Goal: Register for event/course

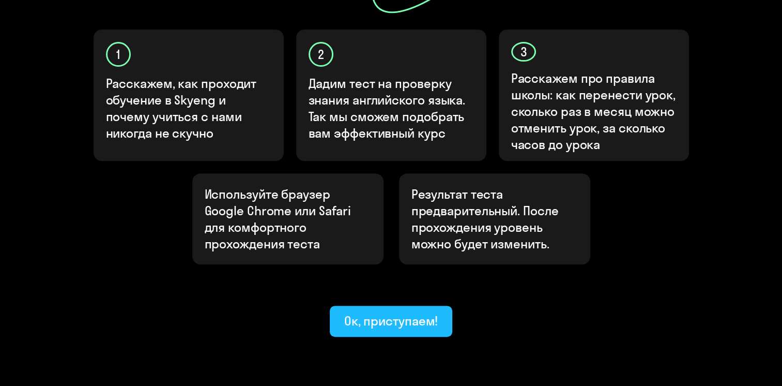
scroll to position [360, 0]
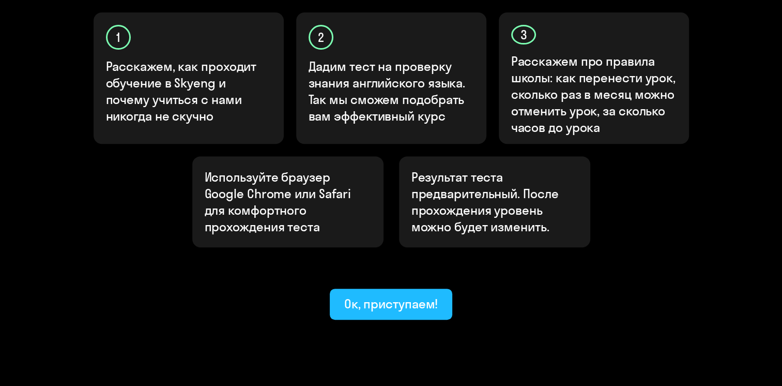
click at [383, 295] on div "Ок, приступаем!" at bounding box center [391, 303] width 94 height 17
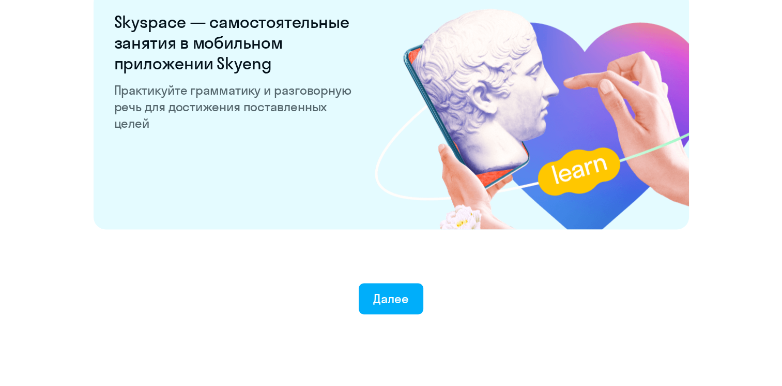
scroll to position [2010, 0]
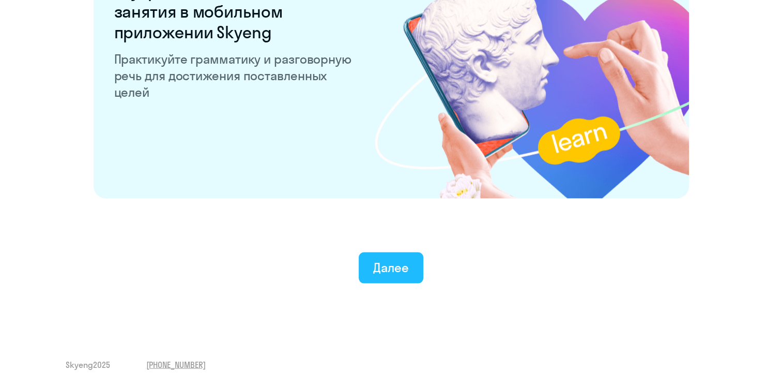
click at [383, 270] on div "Далее" at bounding box center [391, 267] width 36 height 17
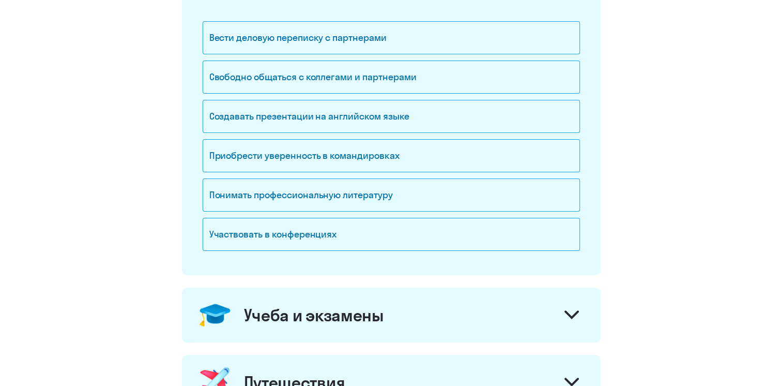
scroll to position [207, 0]
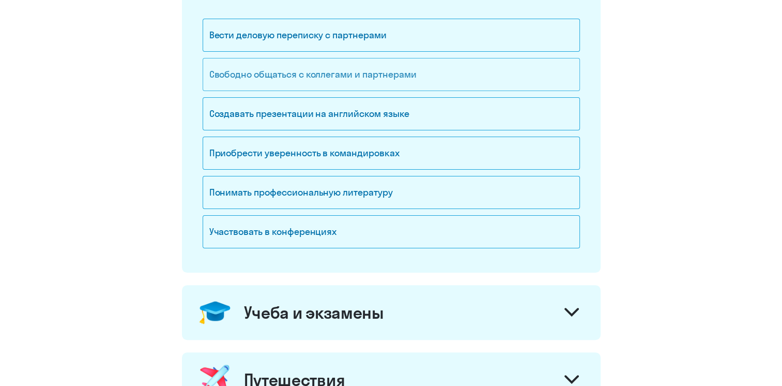
click at [342, 80] on div "Свободно общаться с коллегами и партнерами" at bounding box center [391, 74] width 377 height 33
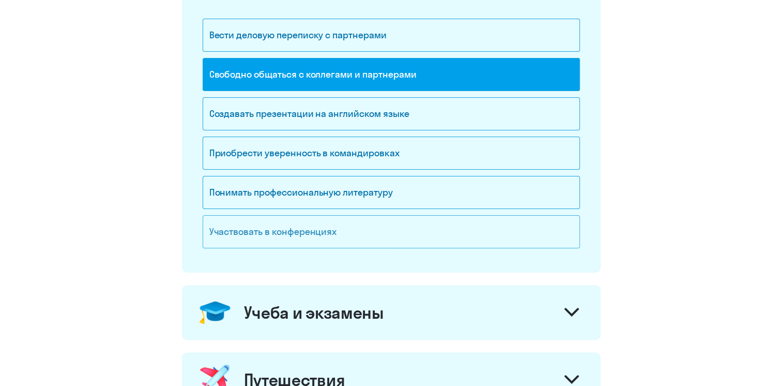
click at [305, 224] on div "Участвовать в конференциях" at bounding box center [391, 231] width 377 height 33
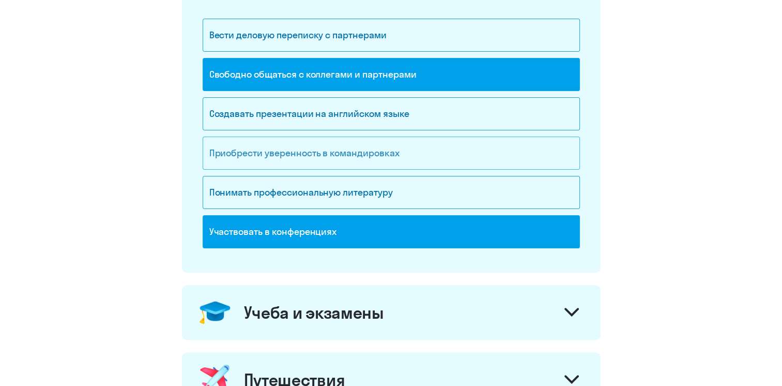
click at [378, 150] on div "Приобрести уверенность в командировках" at bounding box center [391, 152] width 377 height 33
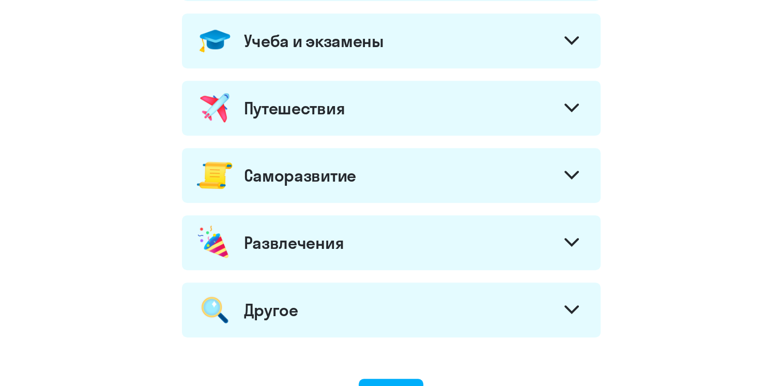
scroll to position [517, 0]
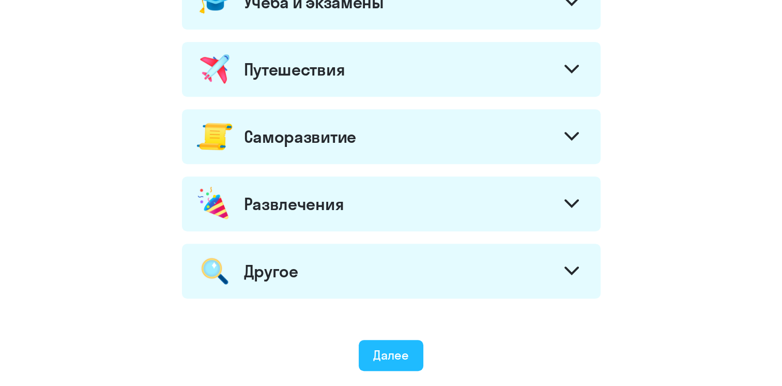
click at [403, 351] on div "Далее" at bounding box center [391, 354] width 36 height 17
